Goal: Information Seeking & Learning: Learn about a topic

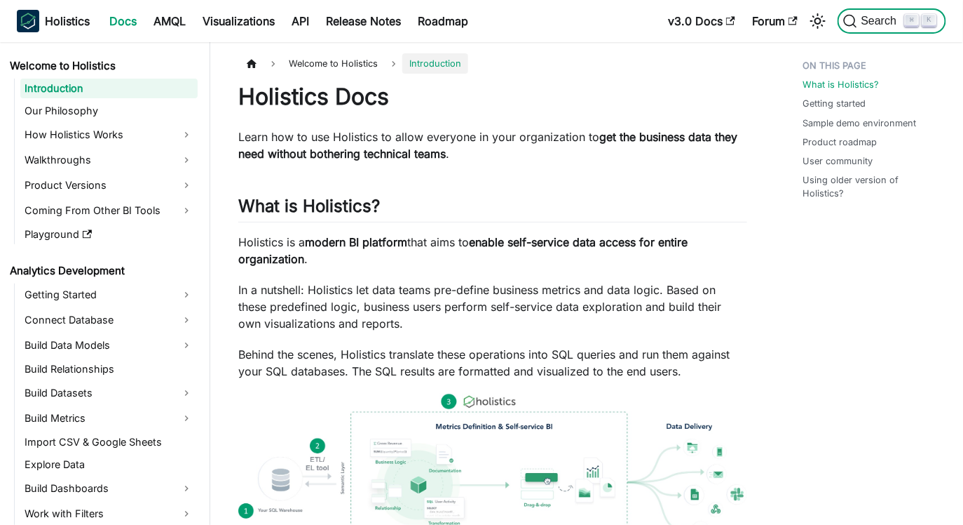
click at [864, 16] on span "Search" at bounding box center [882, 21] width 48 height 13
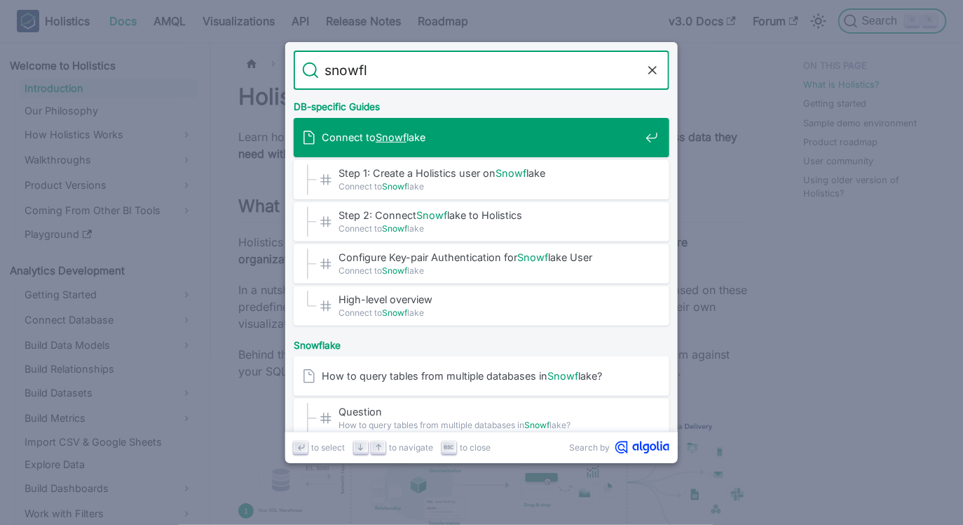
type input "snowfla"
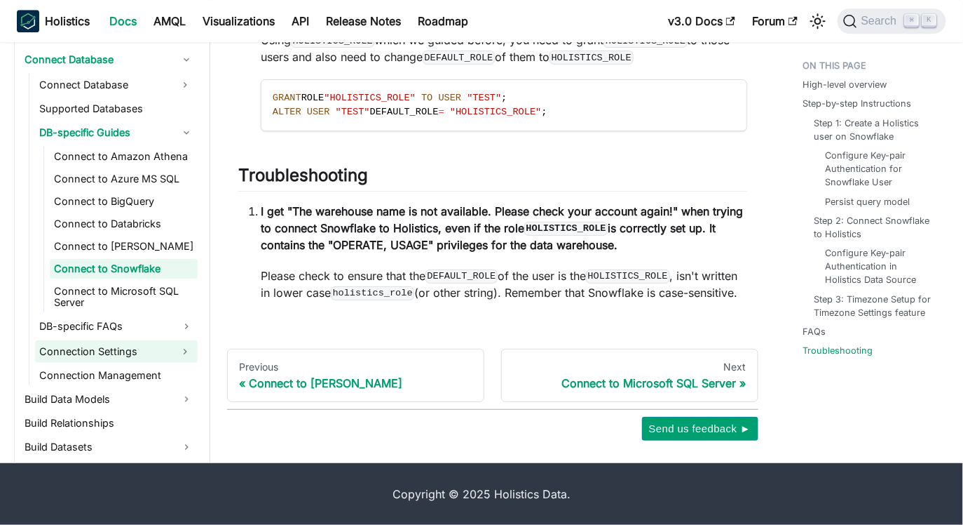
scroll to position [210, 0]
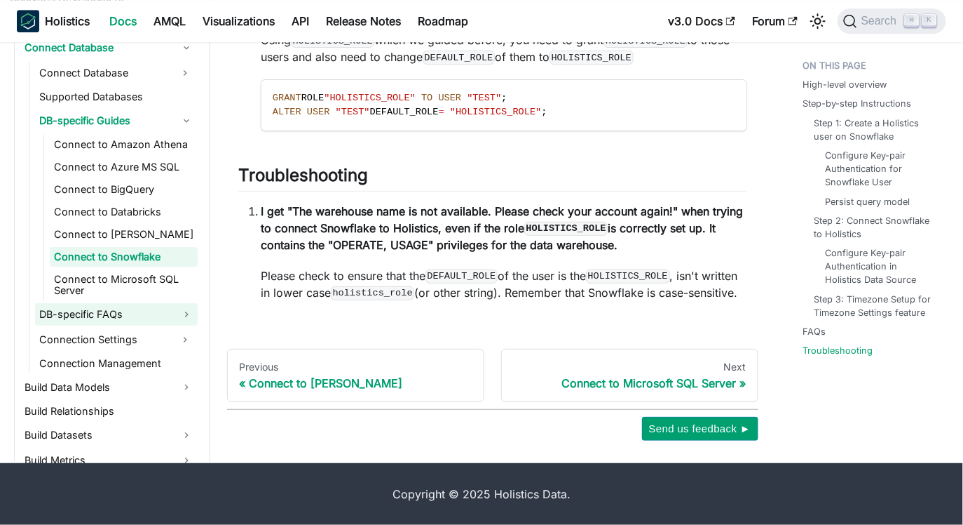
click at [158, 320] on link "DB-specific FAQs" at bounding box center [116, 314] width 163 height 22
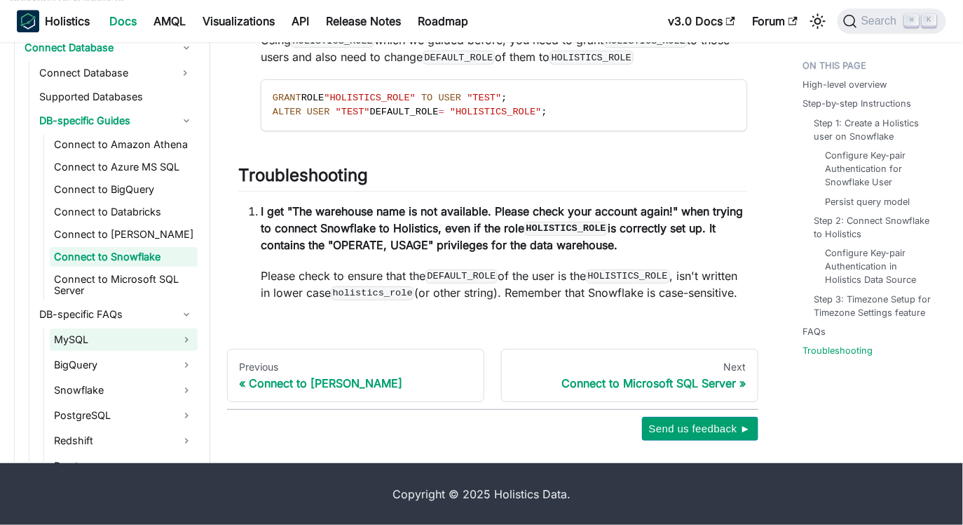
scroll to position [278, 0]
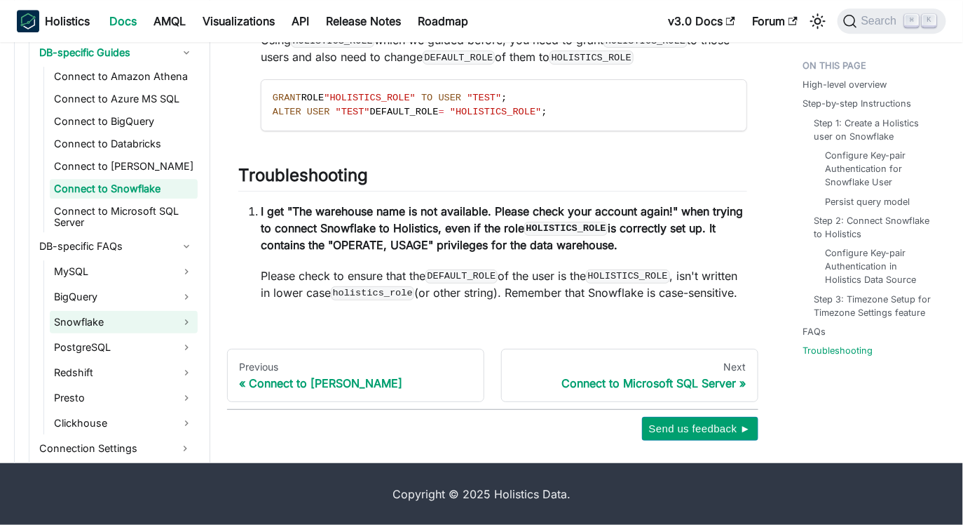
click at [102, 313] on link "Snowflake" at bounding box center [124, 322] width 148 height 22
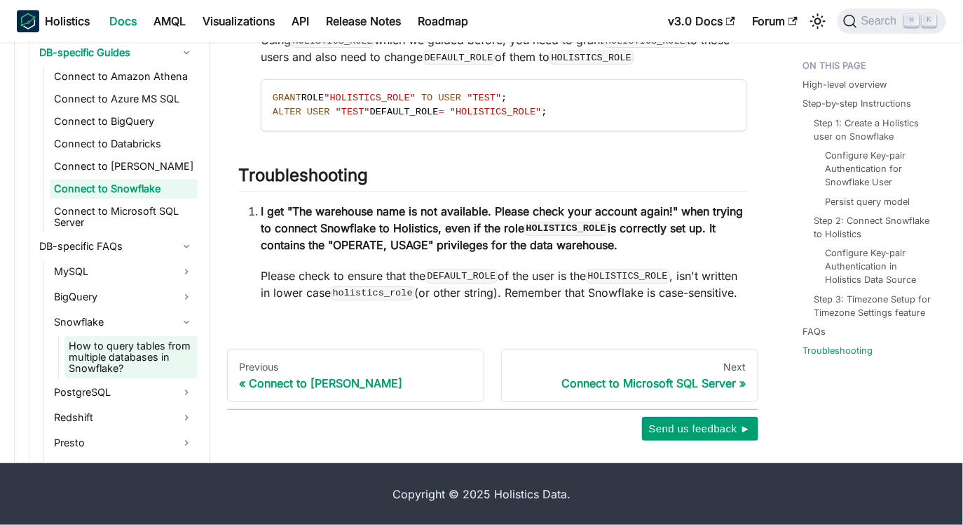
click at [133, 349] on link "How to query tables from multiple databases in Snowflake?" at bounding box center [131, 357] width 133 height 42
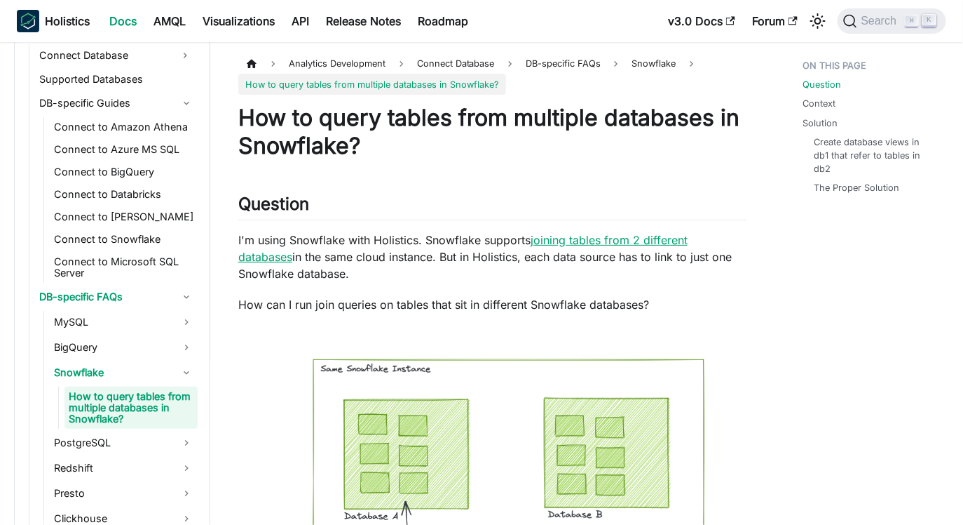
click at [631, 245] on link "joining tables from 2 different databases" at bounding box center [462, 248] width 449 height 31
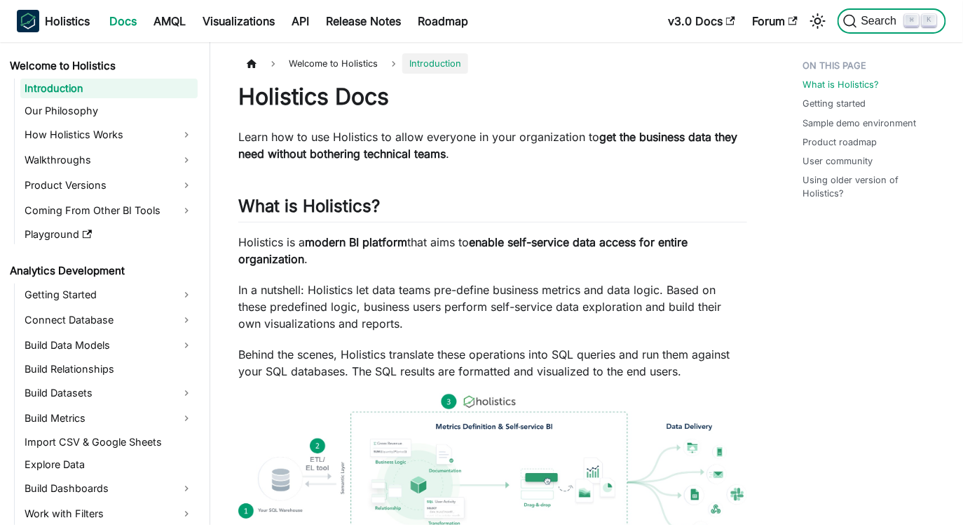
click at [888, 22] on span "Search" at bounding box center [882, 21] width 48 height 13
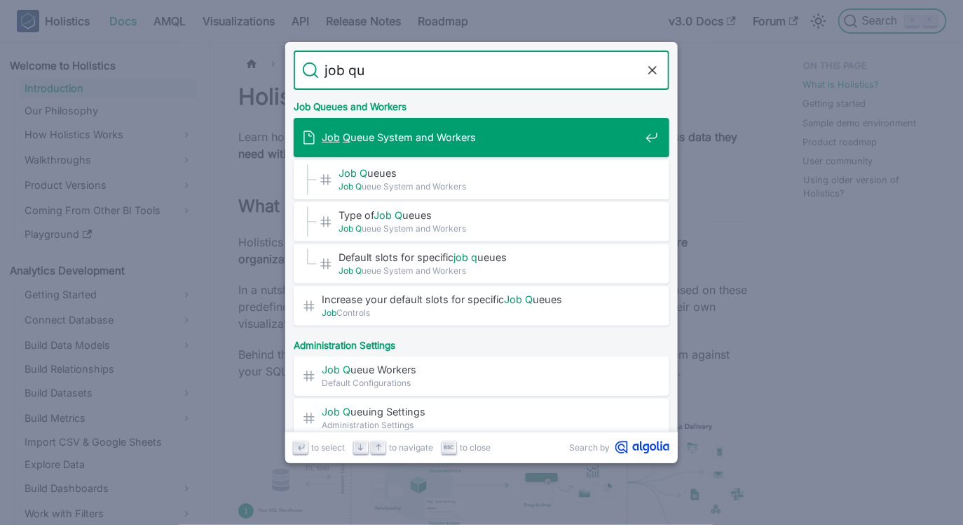
type input "job que"
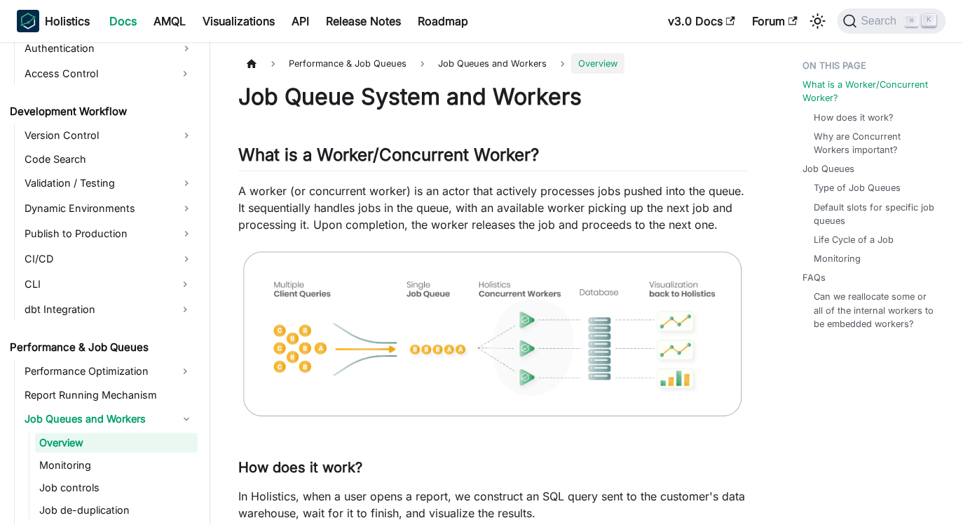
scroll to position [990, 0]
